Goal: Information Seeking & Learning: Find specific fact

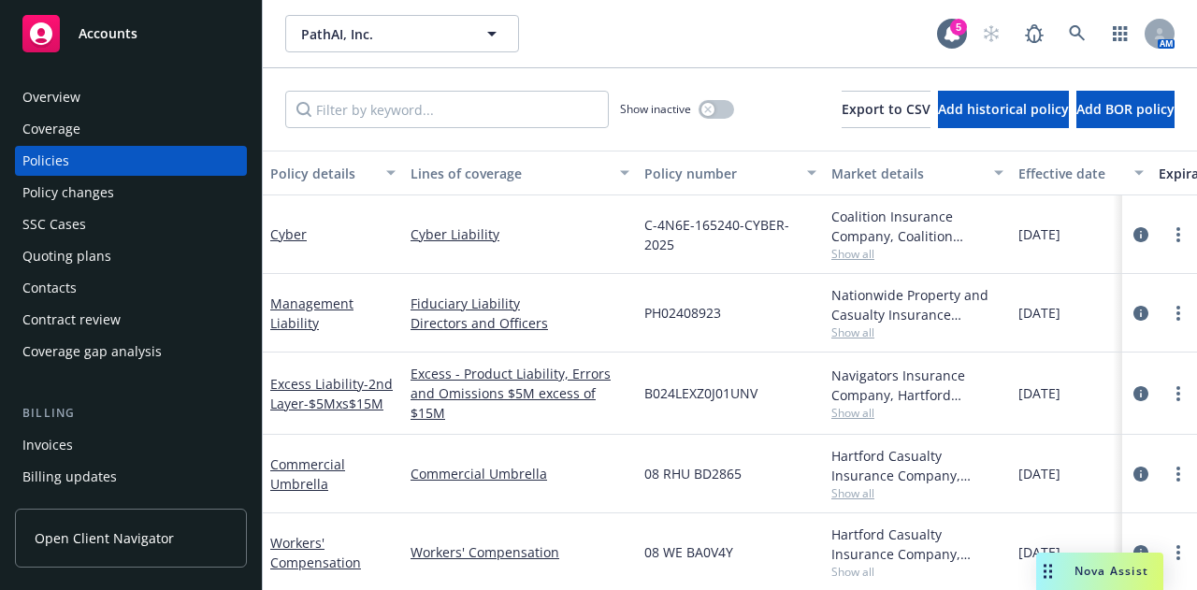
click at [527, 9] on div "PathAI, Inc. PathAI, Inc. 5 AM" at bounding box center [730, 33] width 934 height 67
click at [477, 35] on button "PathAI, Inc." at bounding box center [402, 33] width 234 height 37
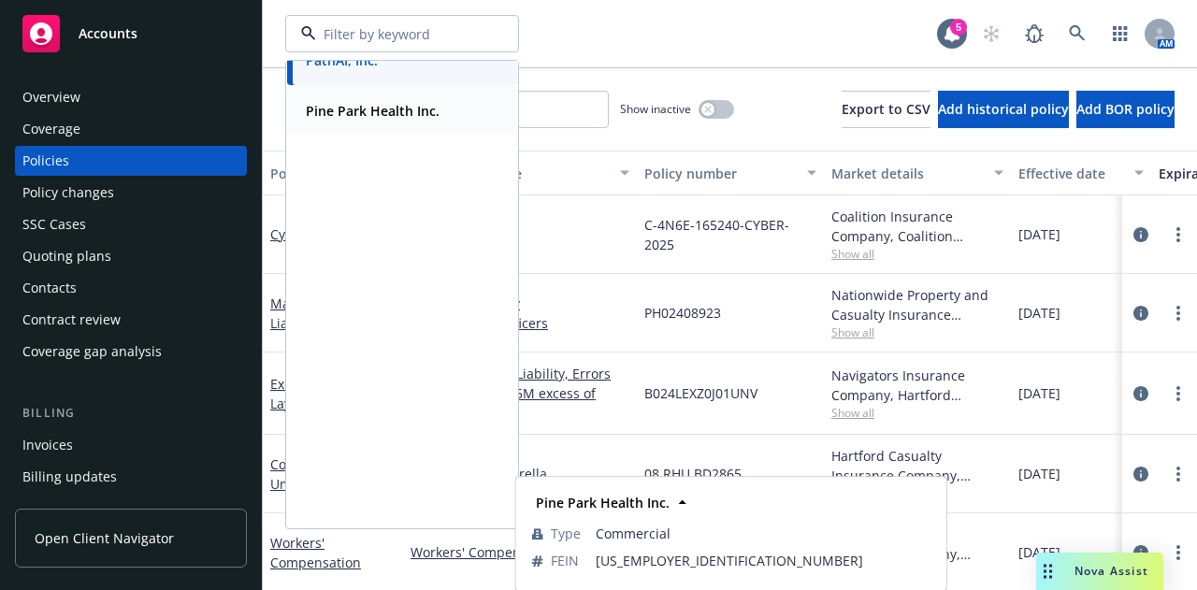
scroll to position [305, 0]
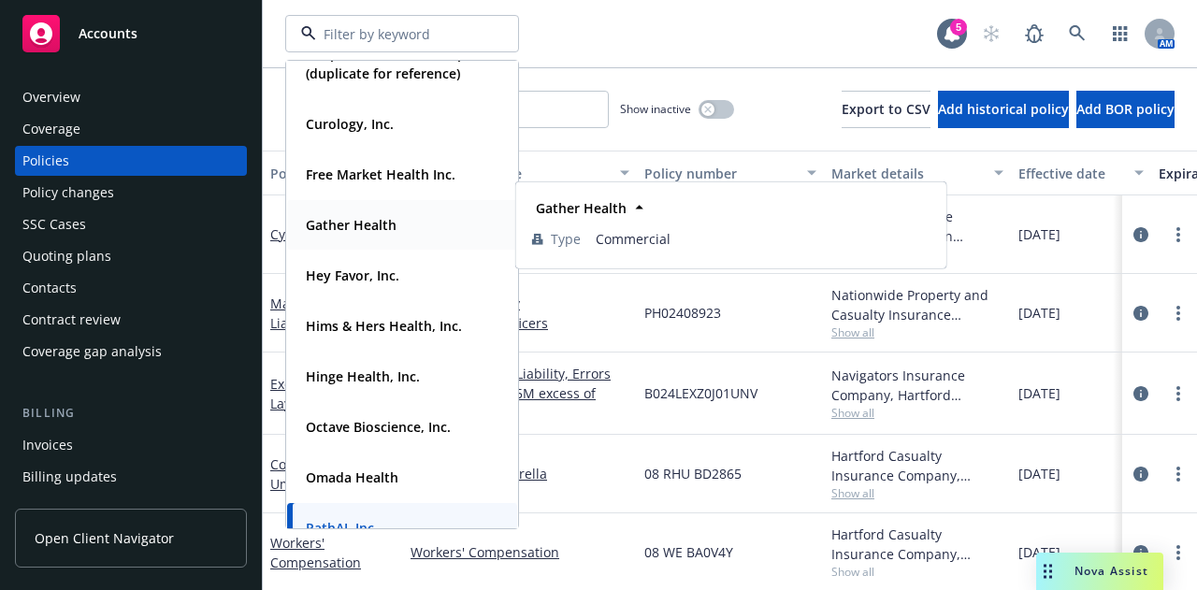
click at [378, 222] on strong "Gather Health" at bounding box center [351, 225] width 91 height 18
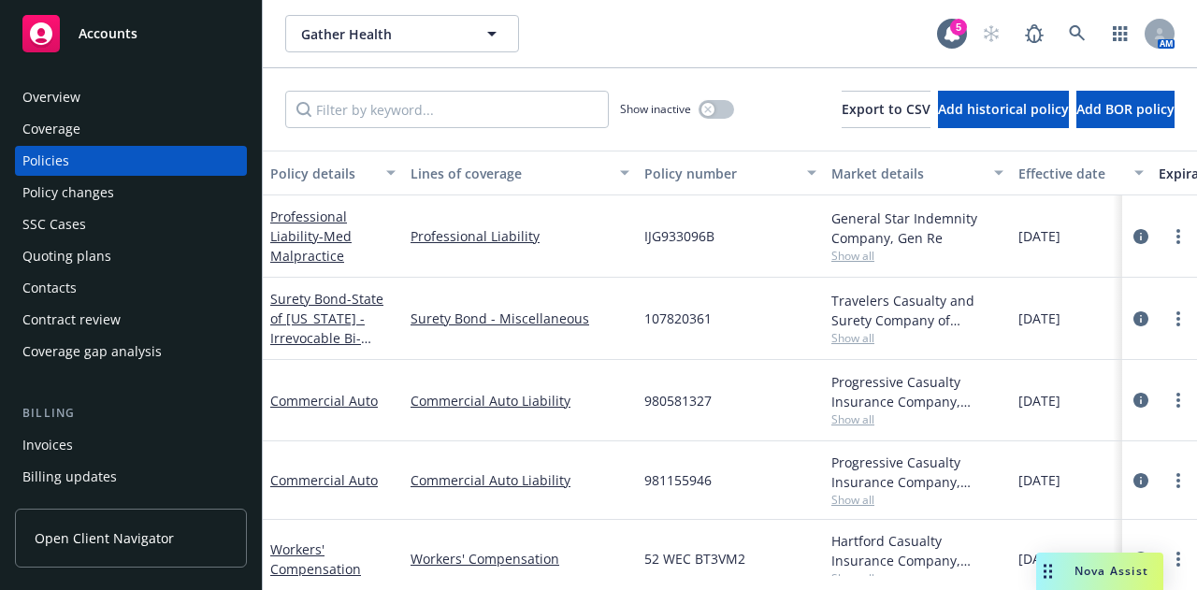
click at [394, 354] on div "Surety Bond - State of Rhode Island - Irrevocable Bi-Weekly Payment Bond" at bounding box center [333, 319] width 140 height 82
click at [390, 36] on span "Gather Health" at bounding box center [382, 34] width 162 height 20
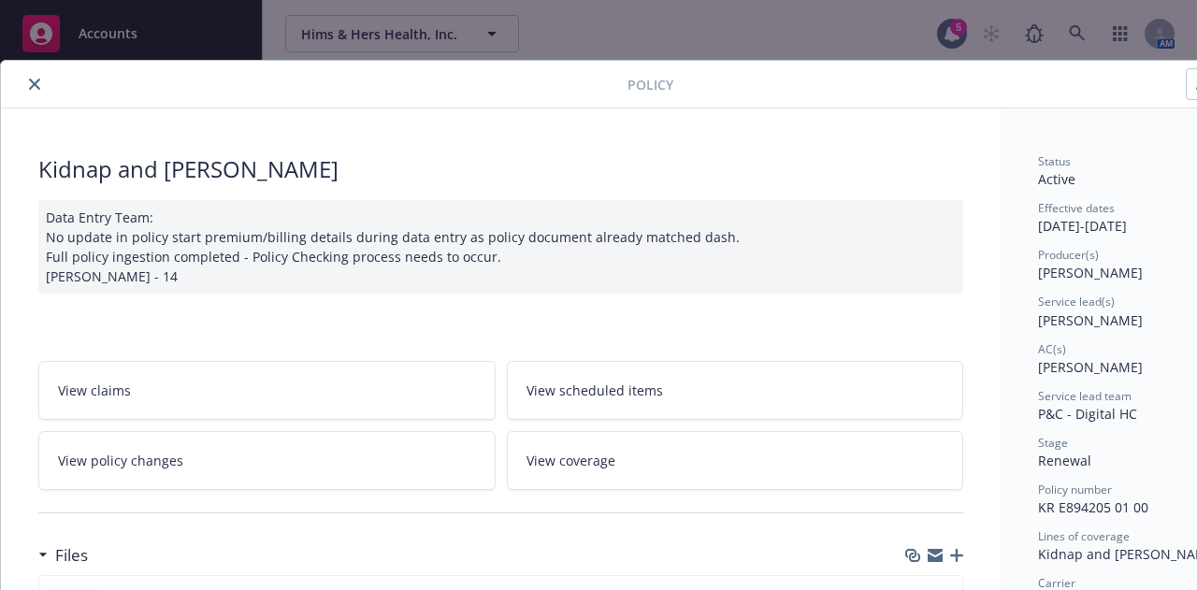
click at [24, 79] on button "close" at bounding box center [34, 84] width 22 height 22
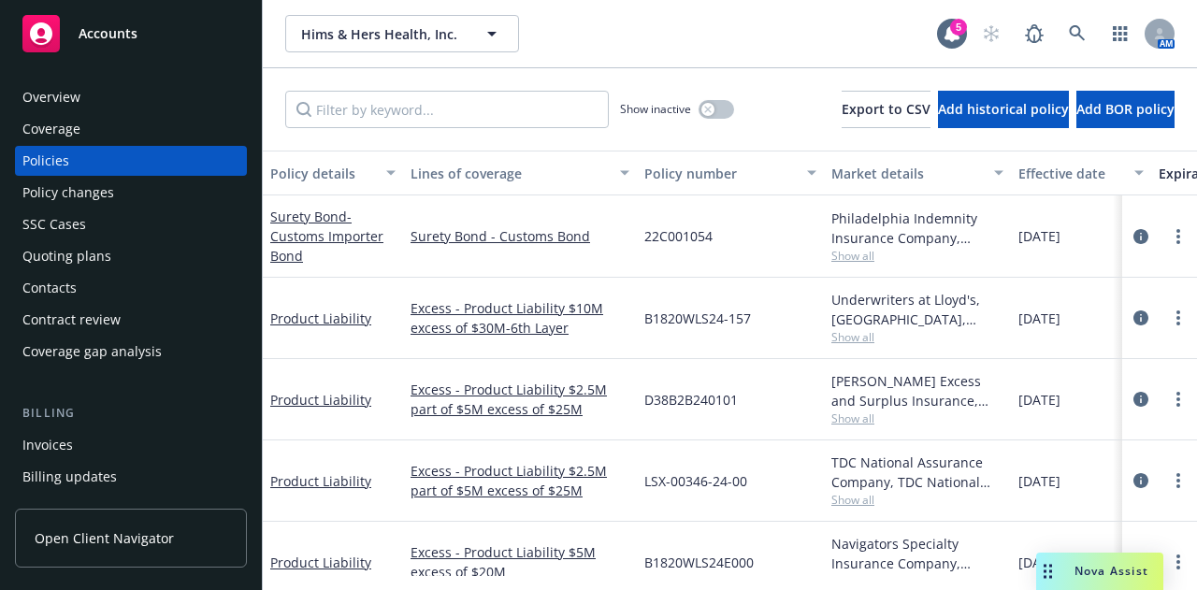
click at [108, 170] on div "Policies" at bounding box center [130, 161] width 217 height 30
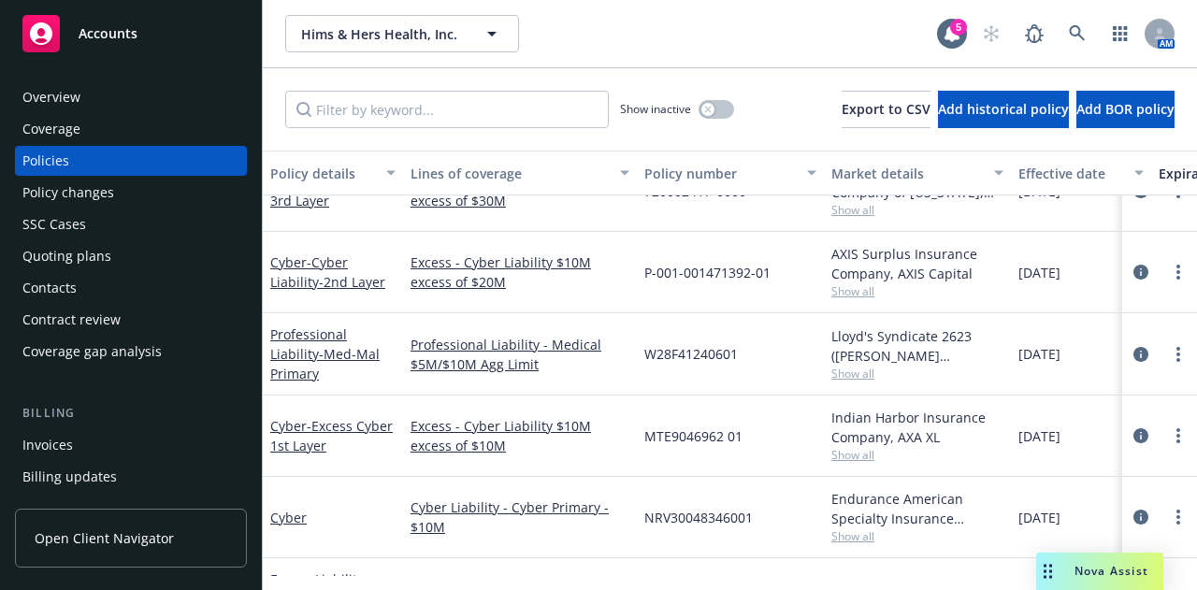
scroll to position [748, 0]
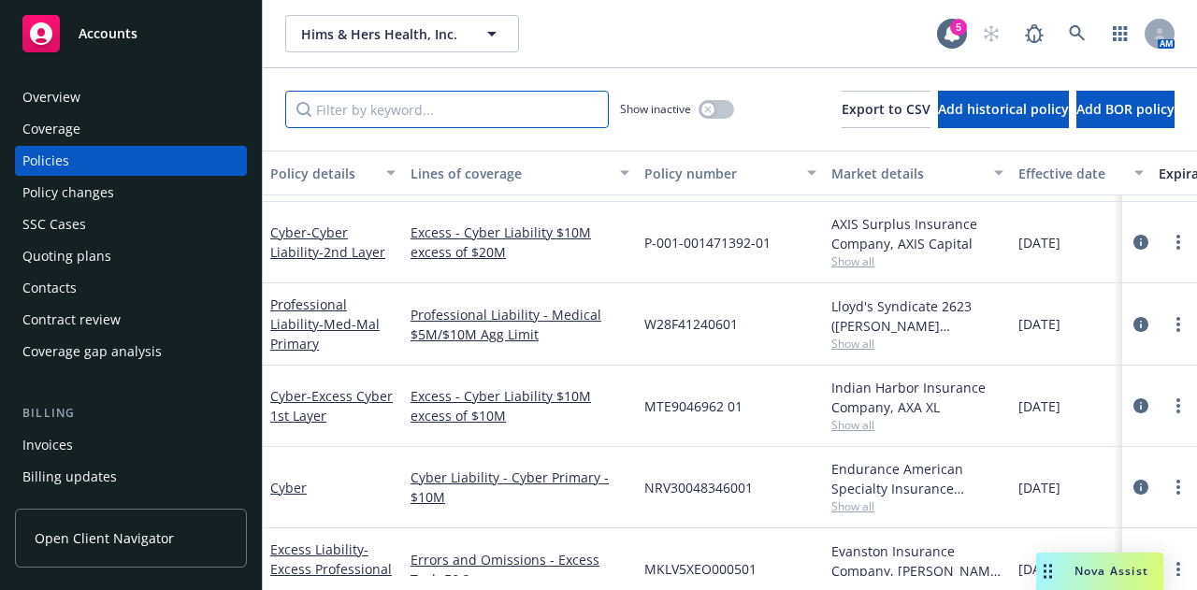
click at [406, 104] on input "Filter by keyword..." at bounding box center [447, 109] width 324 height 37
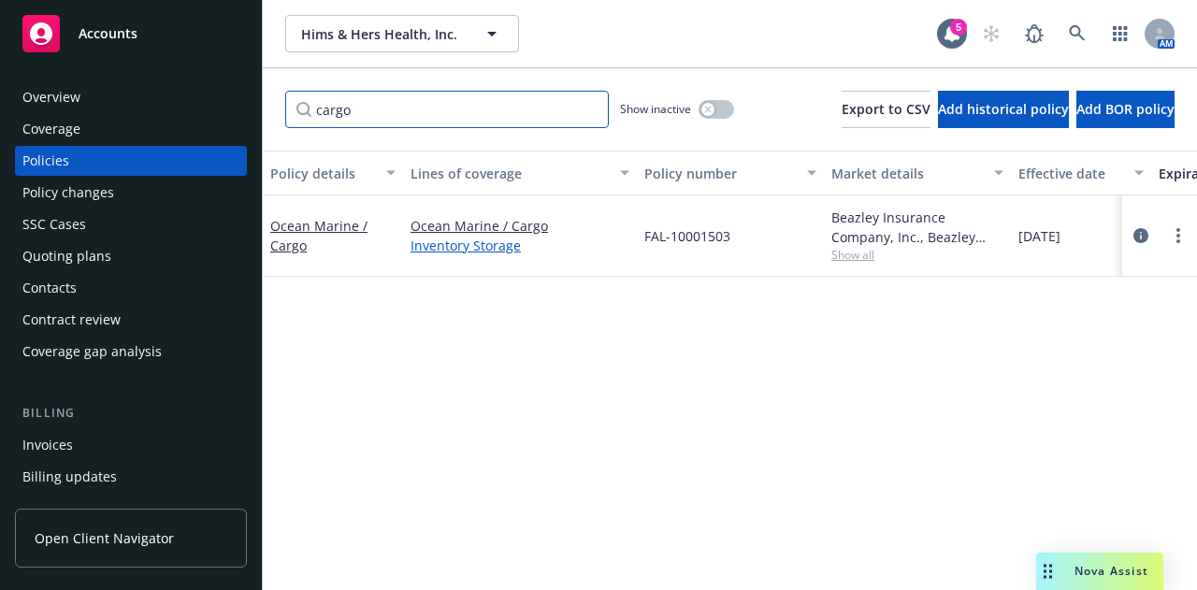
type input "cargo"
click at [428, 242] on link "Inventory Storage" at bounding box center [520, 246] width 219 height 20
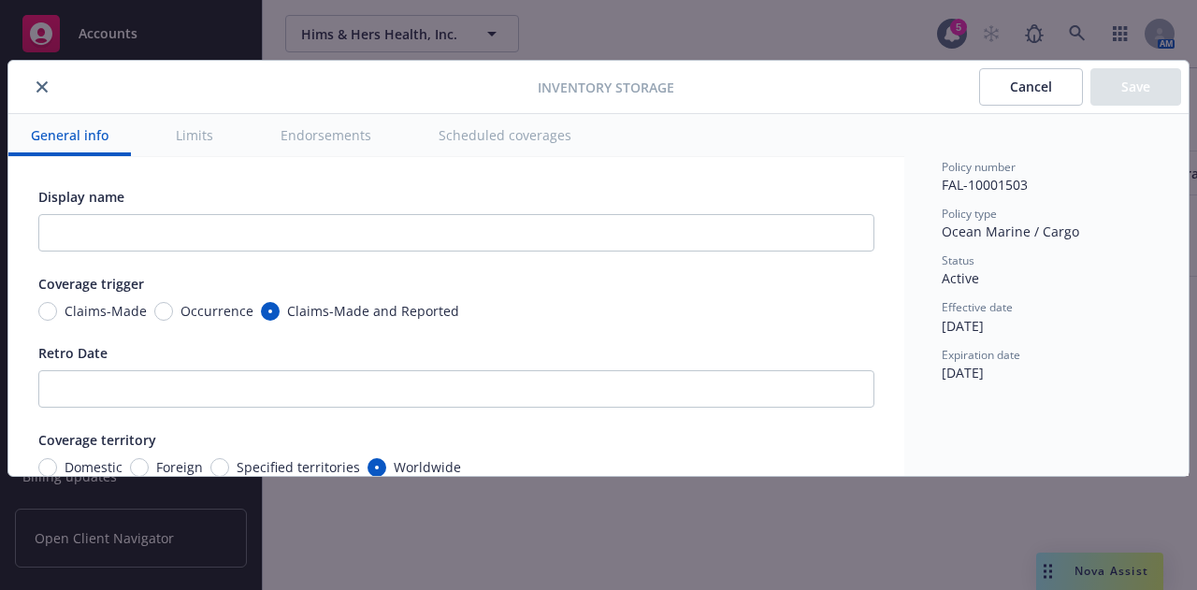
click at [38, 76] on button "close" at bounding box center [42, 87] width 22 height 22
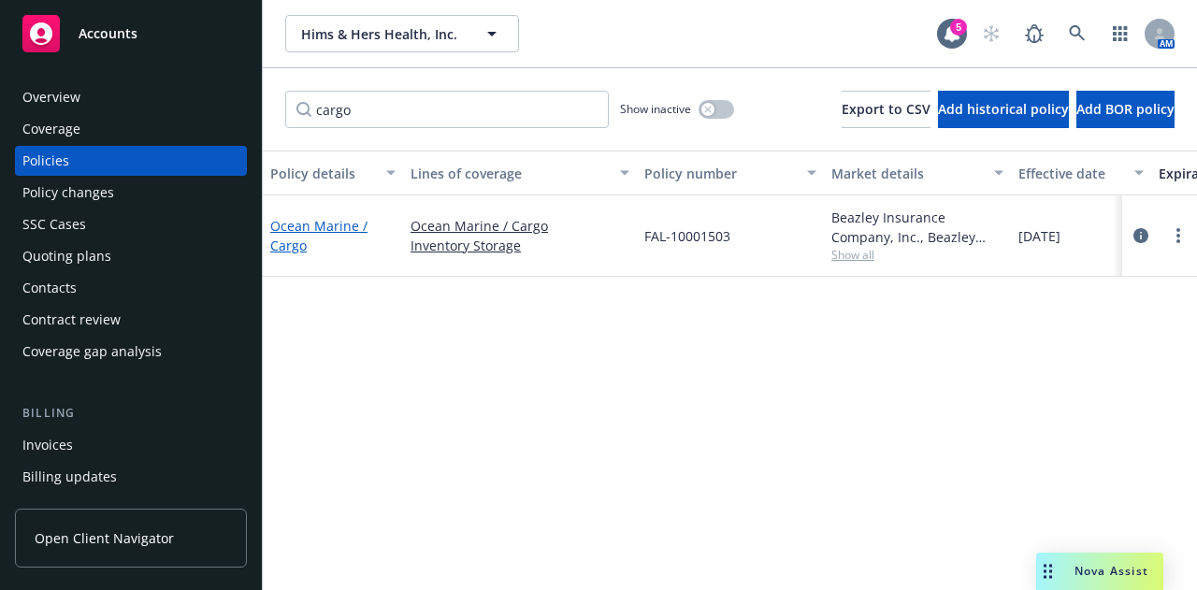
click at [326, 229] on link "Ocean Marine / Cargo" at bounding box center [318, 235] width 97 height 37
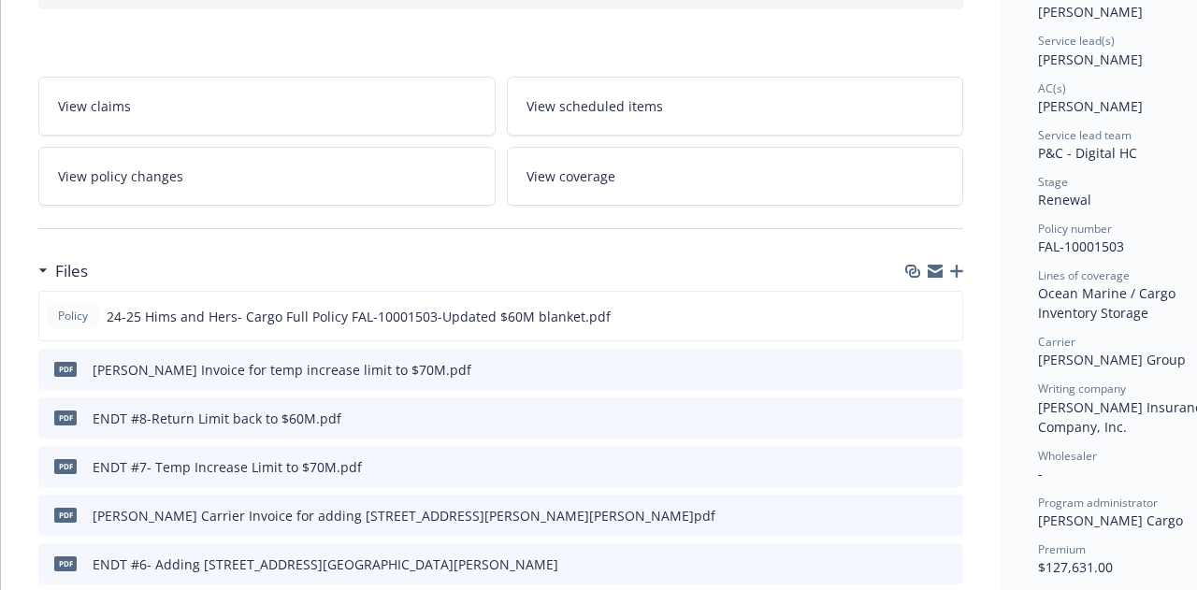
scroll to position [281, 0]
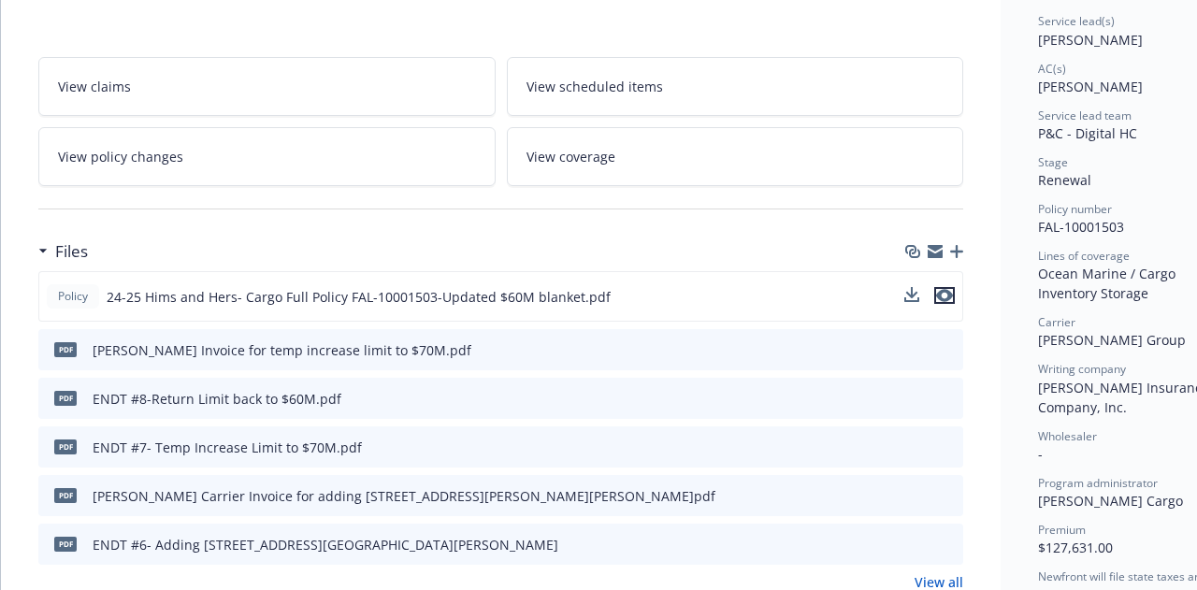
click at [950, 295] on icon "preview file" at bounding box center [944, 295] width 17 height 13
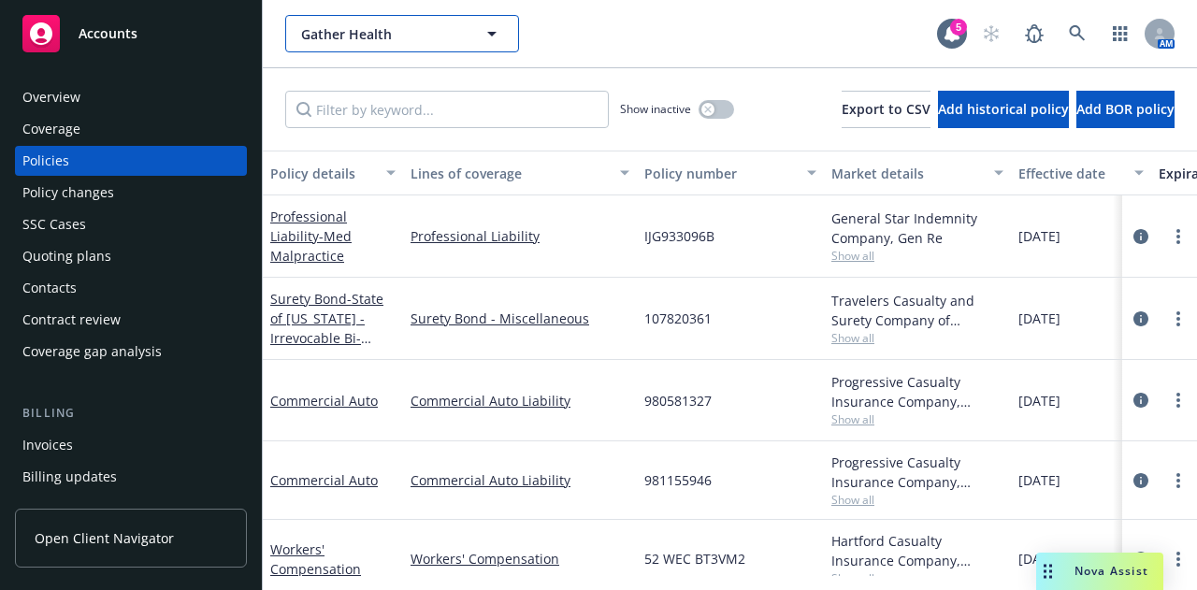
click at [342, 32] on span "Gather Health" at bounding box center [382, 34] width 162 height 20
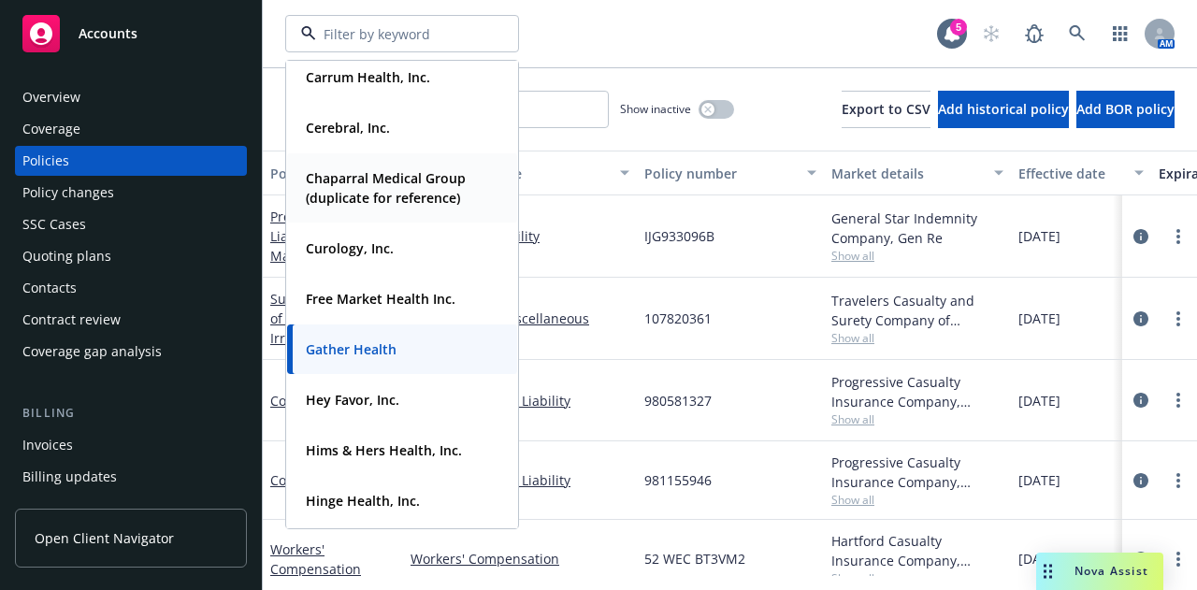
scroll to position [187, 0]
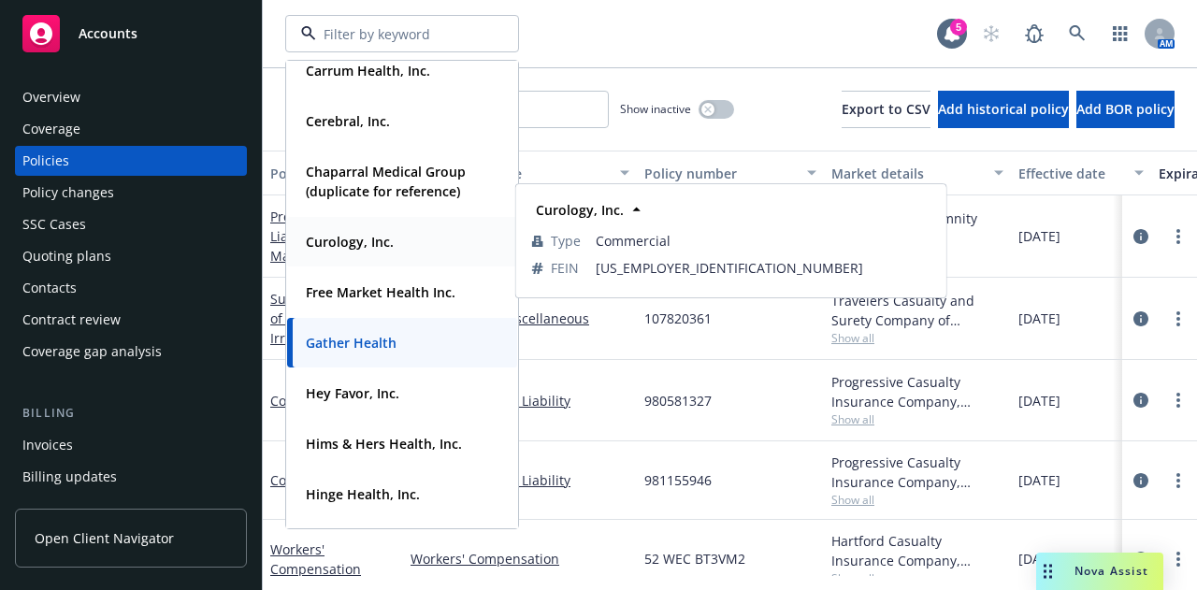
click at [363, 254] on div "Curology, Inc. Type Commercial FEIN [US_EMPLOYER_IDENTIFICATION_NUMBER]" at bounding box center [402, 242] width 230 height 50
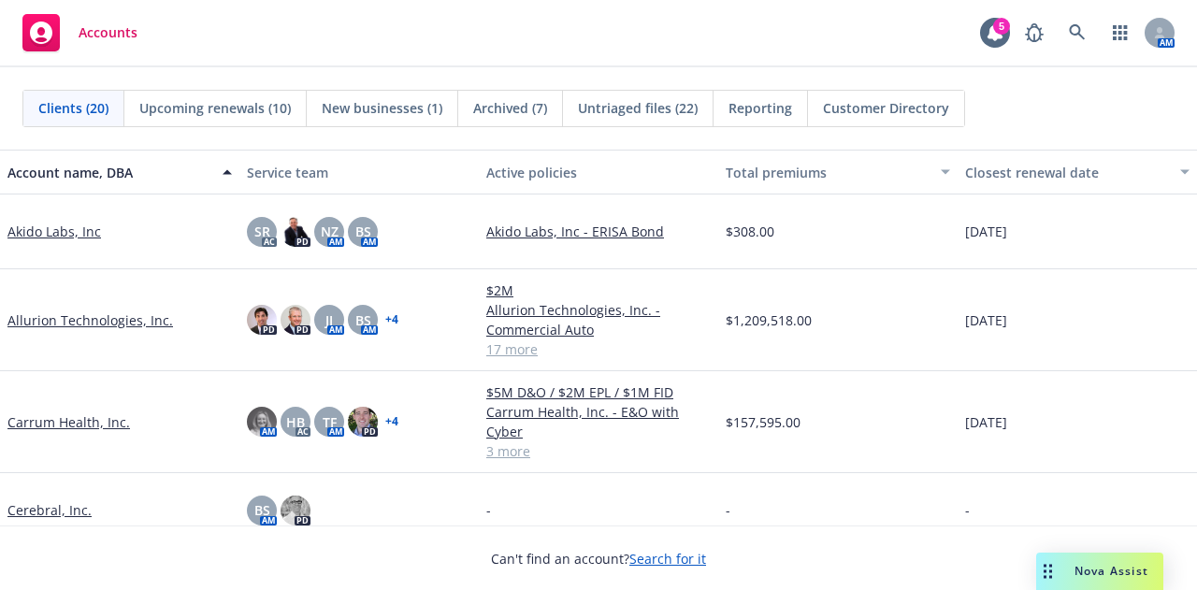
click at [1098, 22] on div "AM" at bounding box center [1095, 32] width 159 height 37
click at [1084, 33] on icon at bounding box center [1077, 32] width 17 height 17
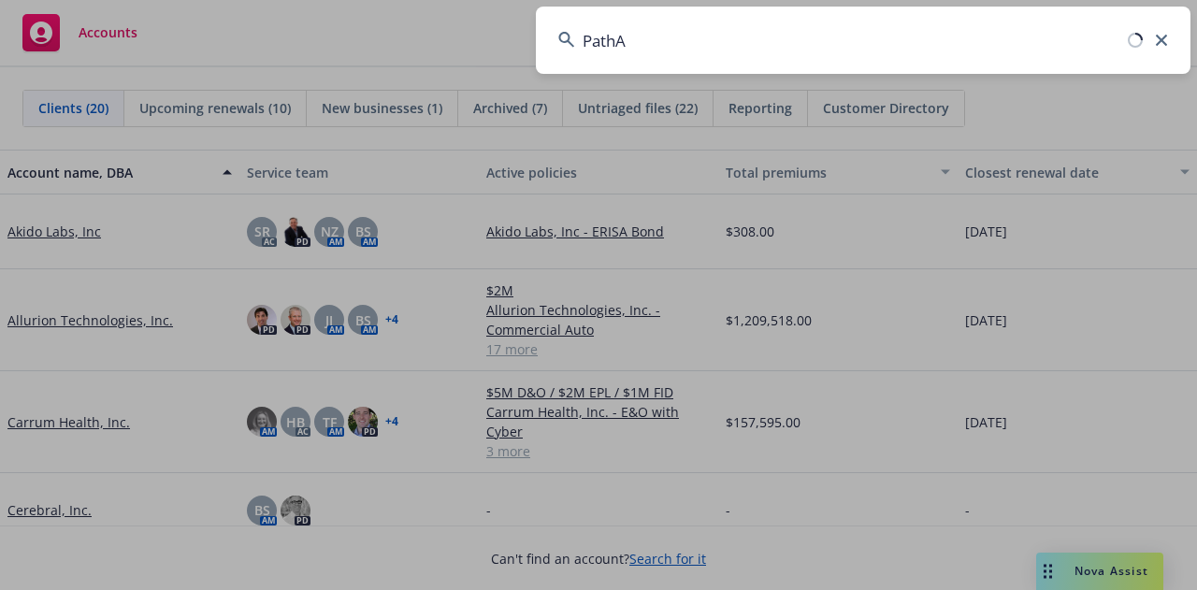
type input "PathAI"
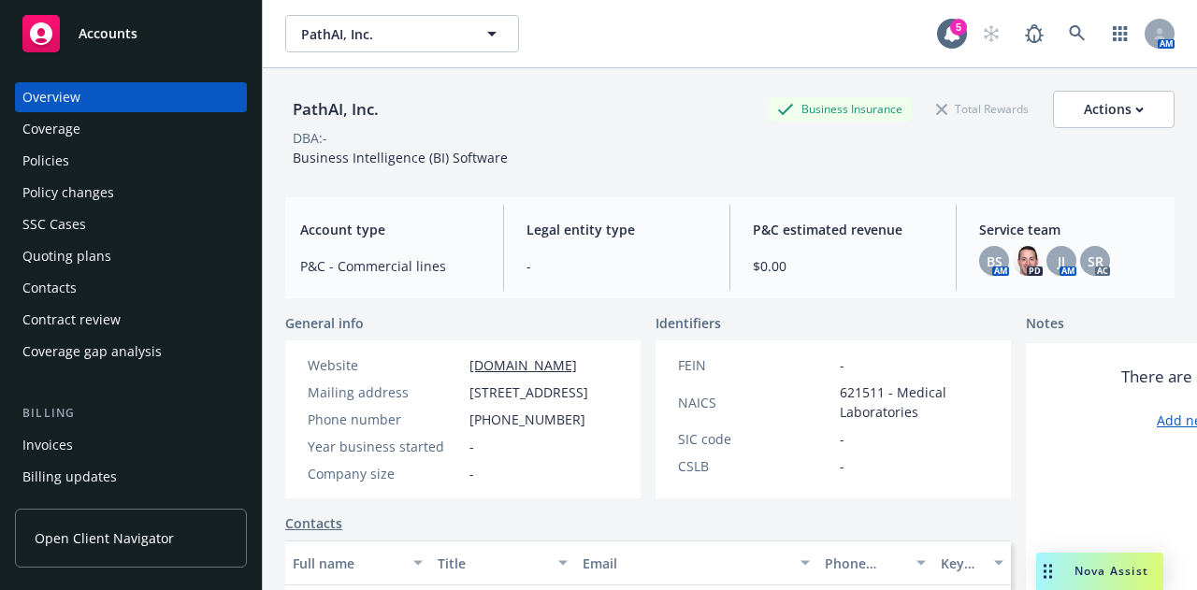
click at [105, 153] on div "Policies" at bounding box center [130, 161] width 217 height 30
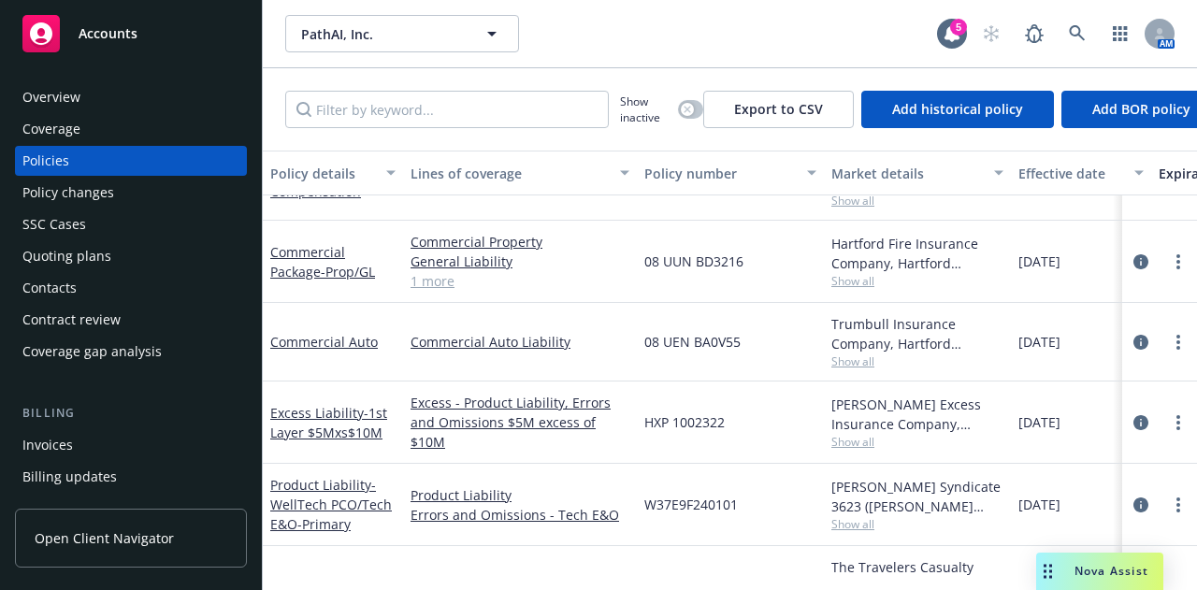
scroll to position [374, 0]
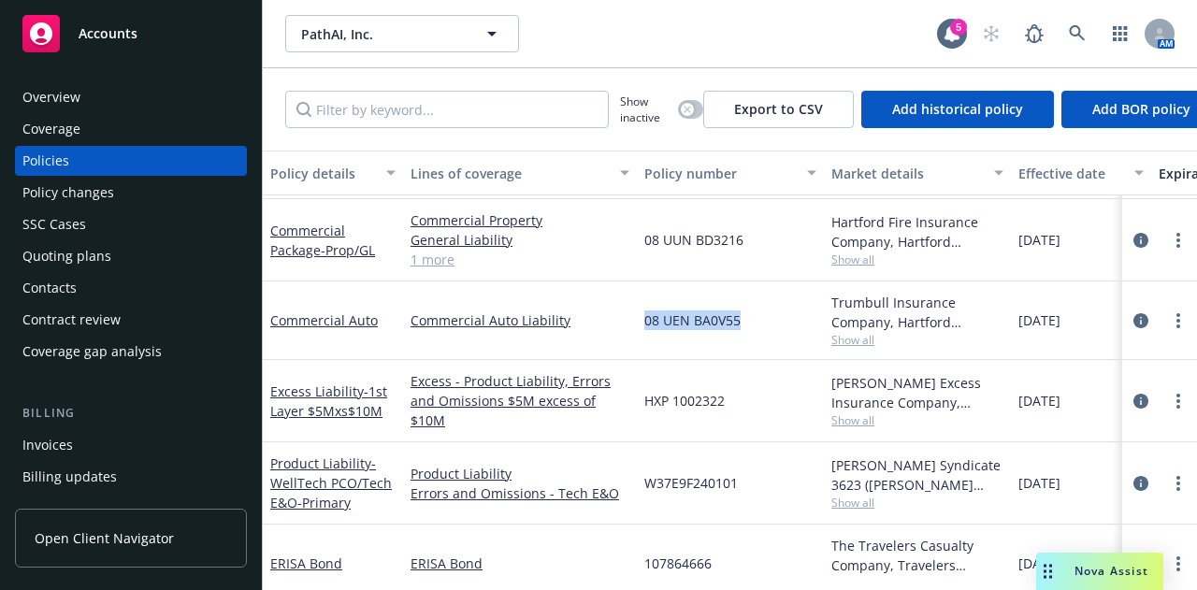
drag, startPoint x: 748, startPoint y: 321, endPoint x: 634, endPoint y: 317, distance: 114.2
click at [633, 317] on div "Commercial Auto Commercial Auto Liability 08 UEN BA0V55 Trumbull Insurance Comp…" at bounding box center [1165, 321] width 1805 height 79
copy div "08 UEN BA0V55"
click at [728, 331] on div "08 UEN BA0V55" at bounding box center [730, 321] width 187 height 79
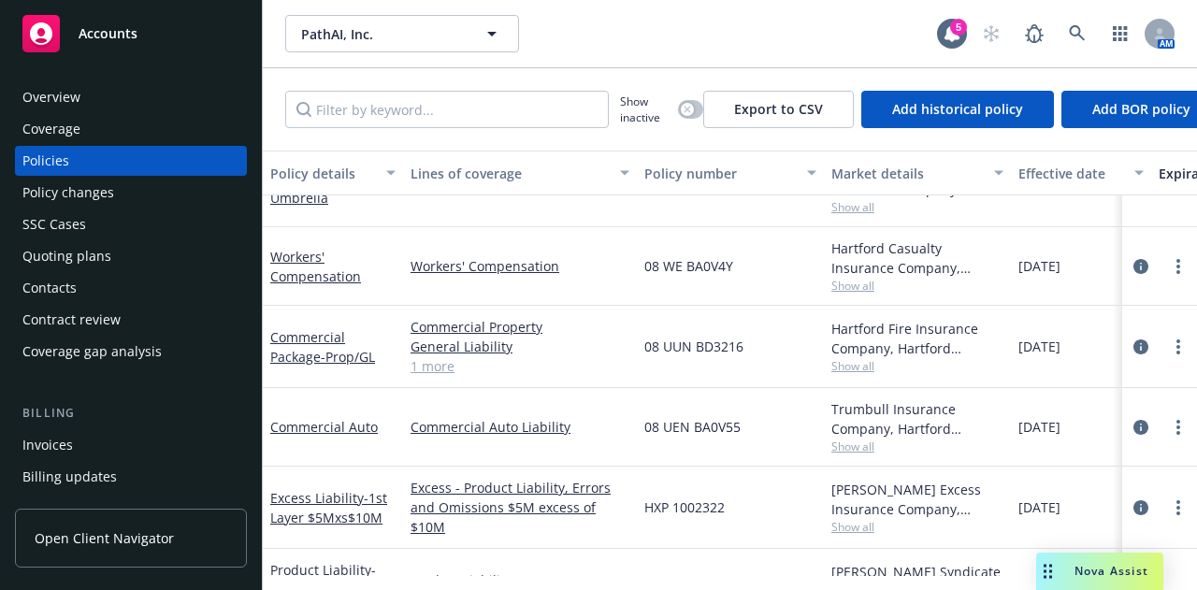
scroll to position [187, 0]
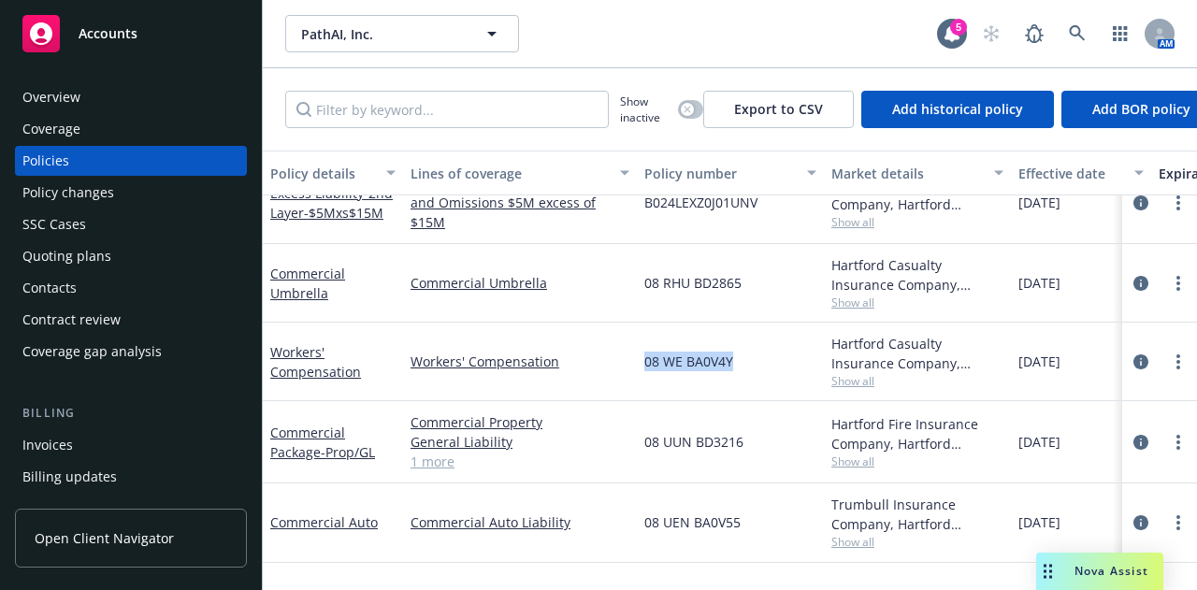
drag, startPoint x: 743, startPoint y: 354, endPoint x: 653, endPoint y: 359, distance: 90.0
click at [637, 359] on div "08 WE BA0V4Y" at bounding box center [730, 362] width 187 height 79
copy span "08 WE BA0V4Y"
click at [780, 308] on div "08 RHU BD2865" at bounding box center [730, 283] width 187 height 79
